Goal: Check status: Check status

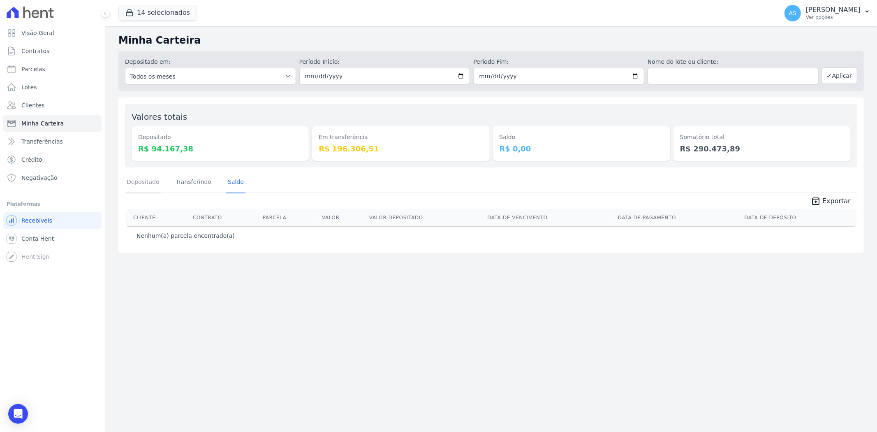
click at [142, 180] on link "Depositado" at bounding box center [143, 182] width 36 height 21
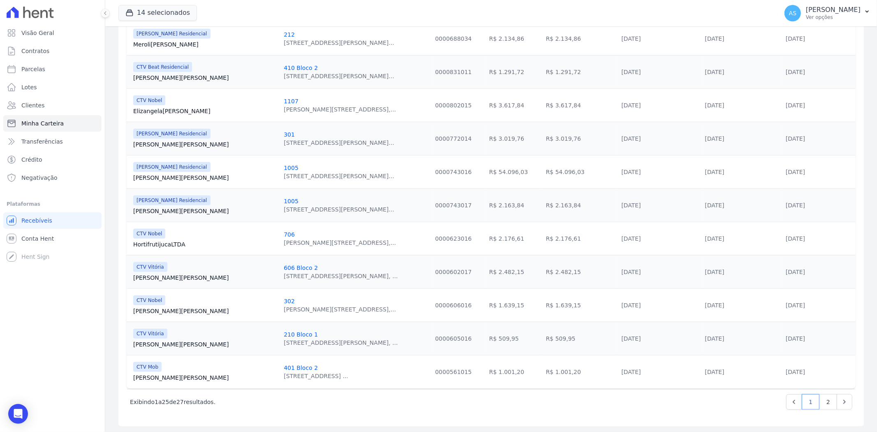
scroll to position [671, 0]
click at [827, 401] on link "2" at bounding box center [829, 401] width 18 height 16
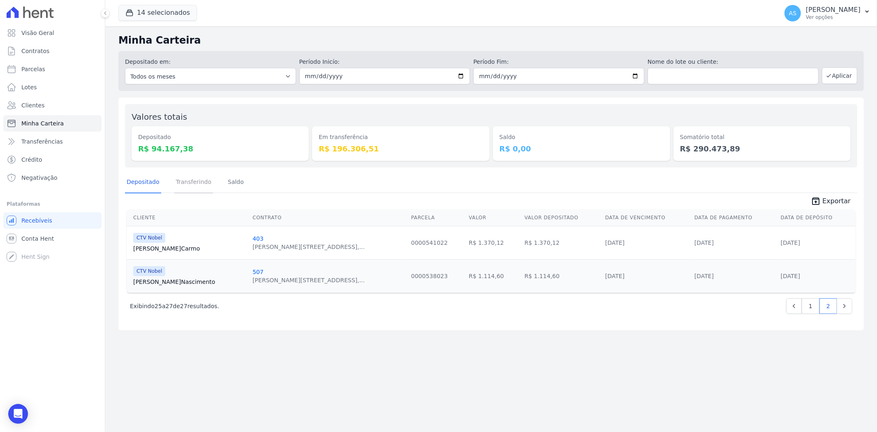
click at [187, 181] on link "Transferindo" at bounding box center [193, 182] width 39 height 21
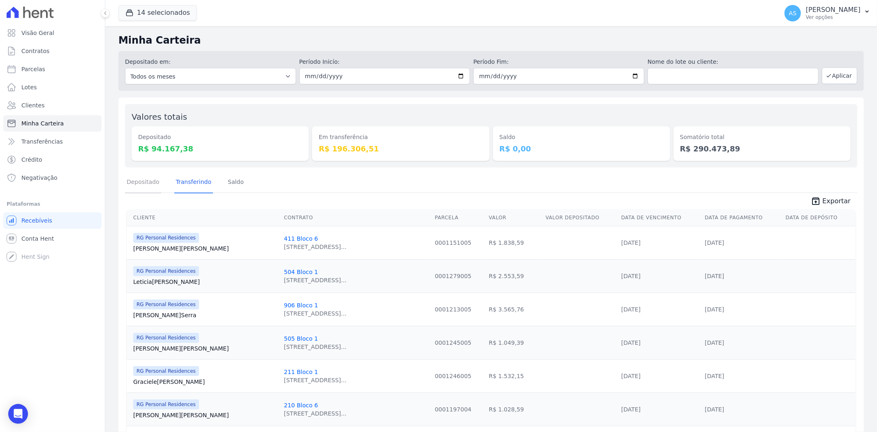
click at [147, 186] on link "Depositado" at bounding box center [143, 182] width 36 height 21
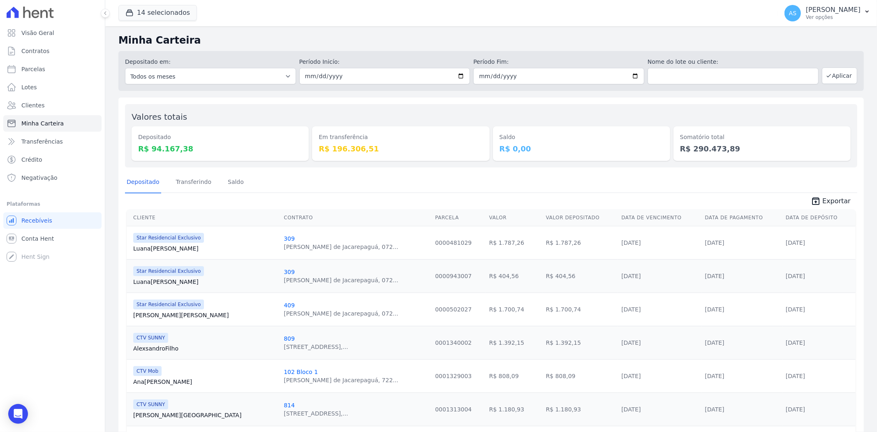
click at [543, 216] on th "Valor Depositado" at bounding box center [581, 217] width 76 height 17
